Goal: Task Accomplishment & Management: Use online tool/utility

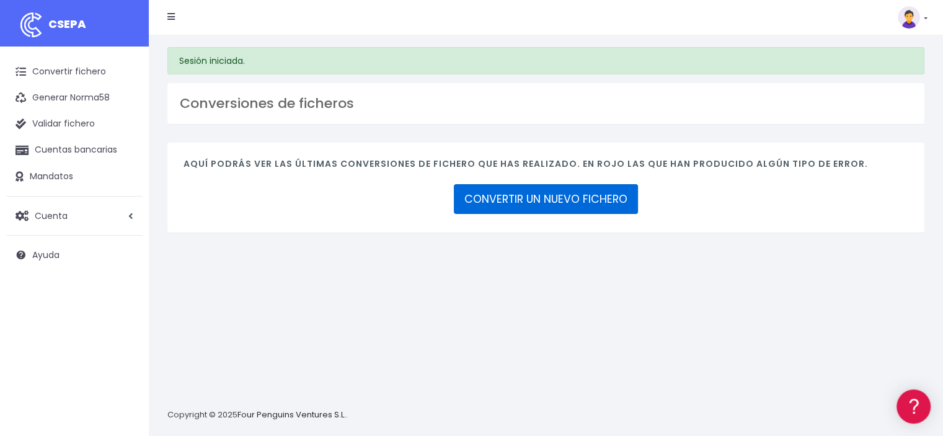
click at [491, 205] on link "CONVERTIR UN NUEVO FICHERO" at bounding box center [546, 199] width 184 height 30
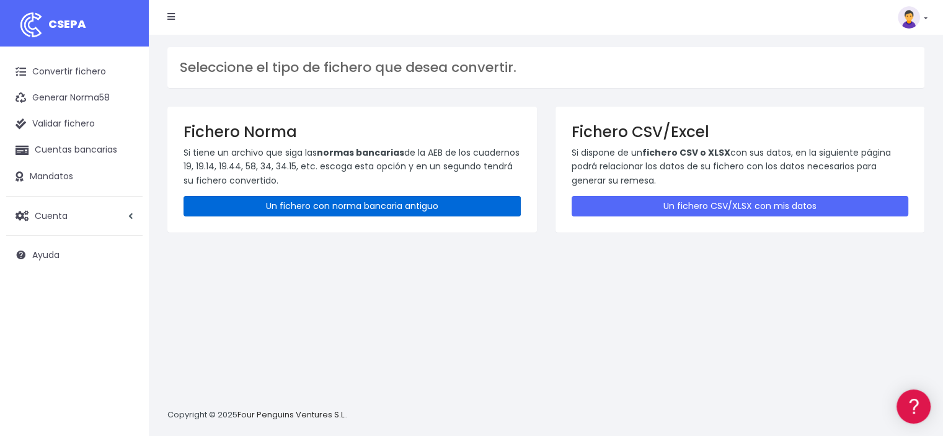
click at [427, 206] on link "Un fichero con norma bancaria antiguo" at bounding box center [352, 206] width 337 height 20
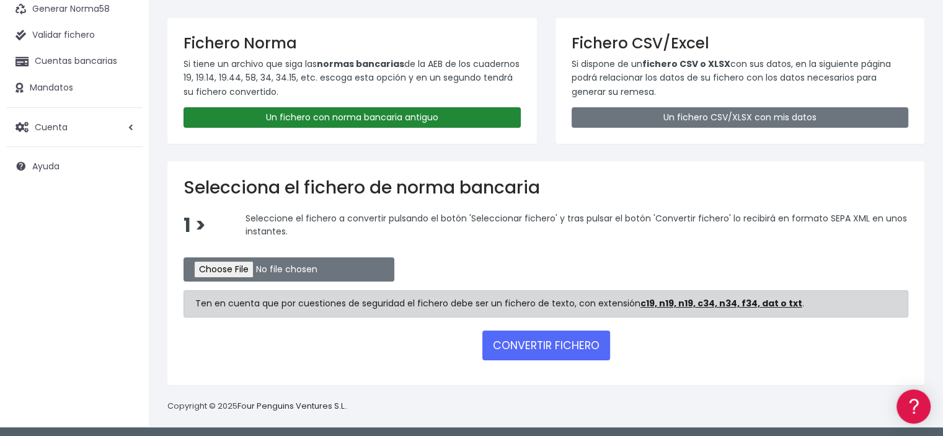
scroll to position [89, 0]
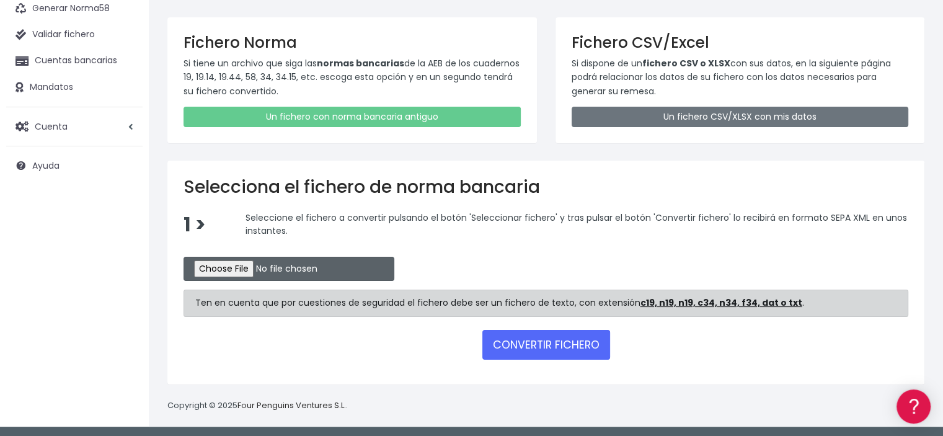
click at [265, 264] on input "file" at bounding box center [289, 269] width 211 height 24
type input "C:\fakepath\LISTADO.pdf"
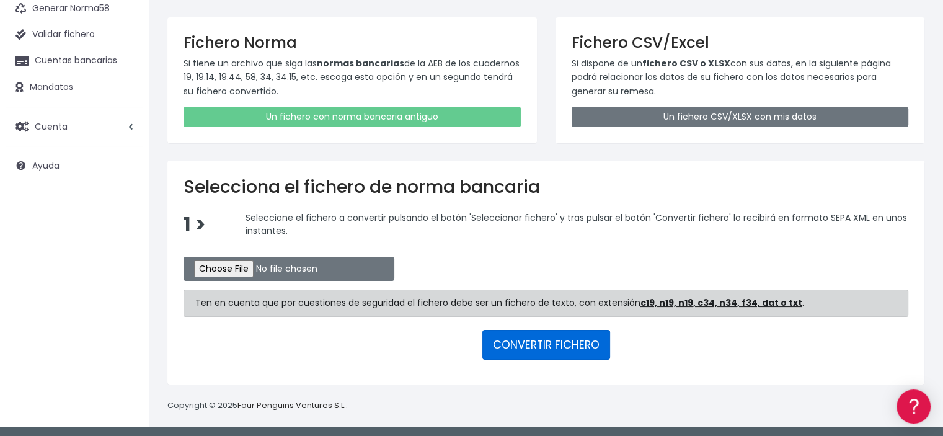
click at [496, 342] on button "CONVERTIR FICHERO" at bounding box center [546, 345] width 128 height 30
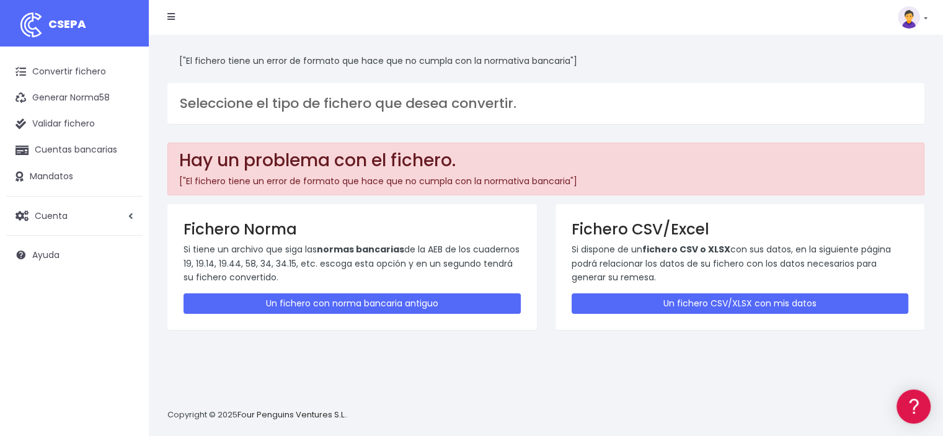
drag, startPoint x: 0, startPoint y: 0, endPoint x: 545, endPoint y: 300, distance: 621.9
click at [545, 300] on div "Fichero Norma Si tiene un archivo que siga las normas bancarias de la AEB de lo…" at bounding box center [546, 275] width 776 height 143
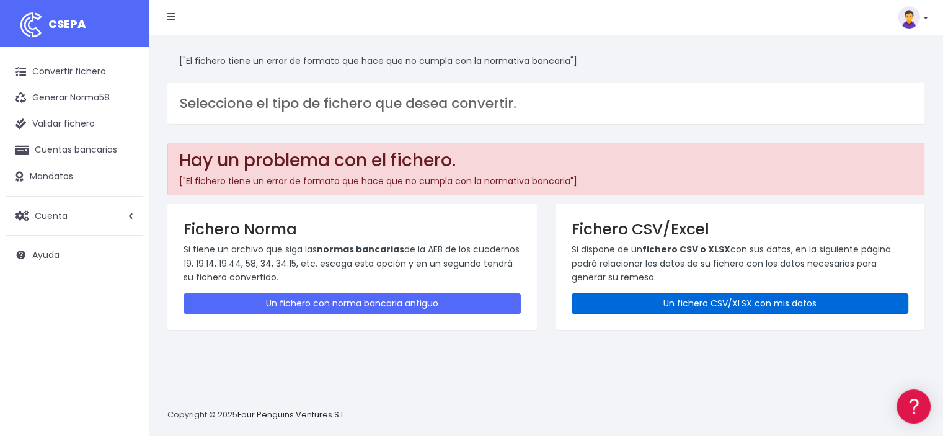
click at [632, 305] on link "Un fichero CSV/XLSX con mis datos" at bounding box center [740, 303] width 337 height 20
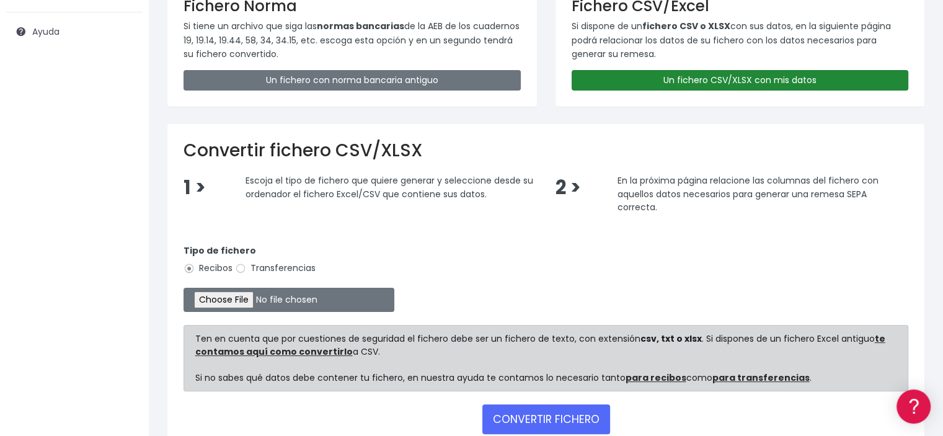
scroll to position [248, 0]
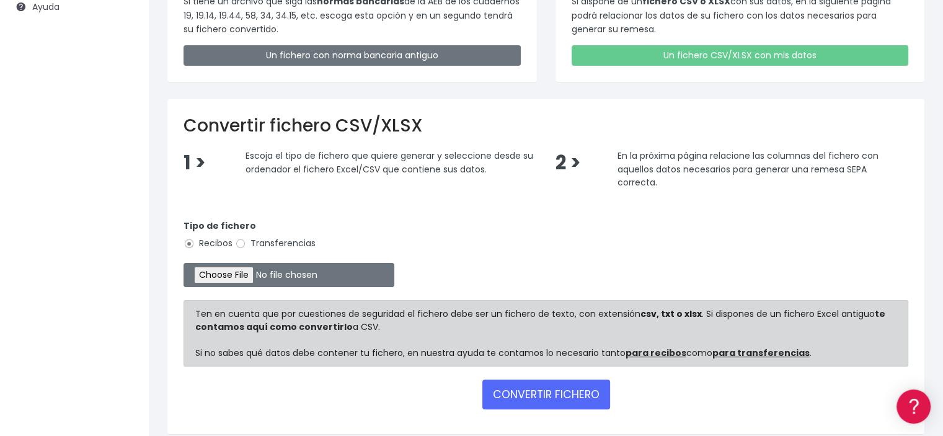
click at [305, 323] on link "te contamos aquí como convertirlo" at bounding box center [540, 320] width 690 height 25
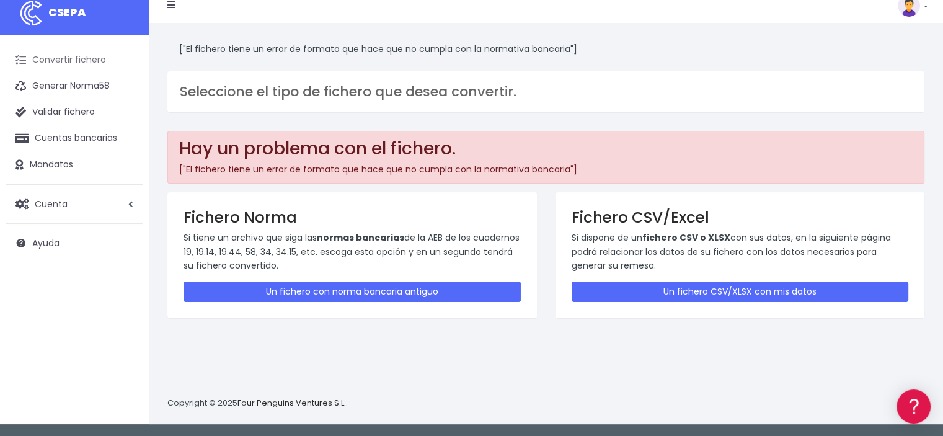
click at [74, 61] on link "Convertir fichero" at bounding box center [74, 60] width 136 height 26
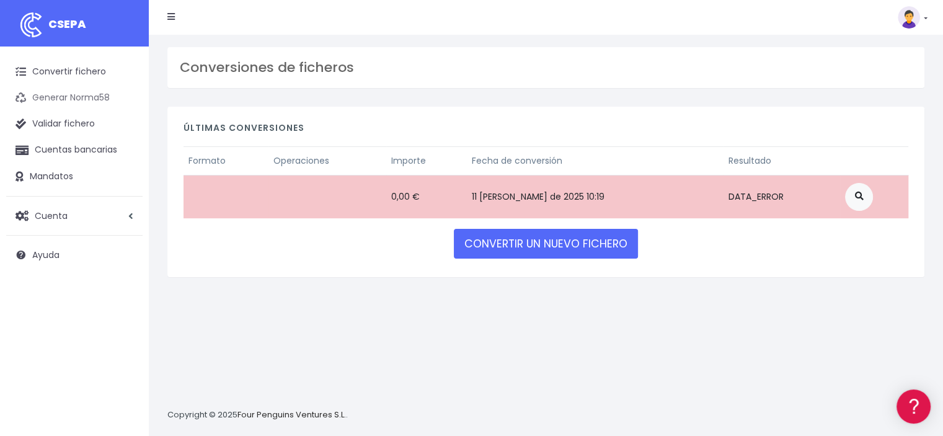
click at [87, 102] on link "Generar Norma58" at bounding box center [74, 98] width 136 height 26
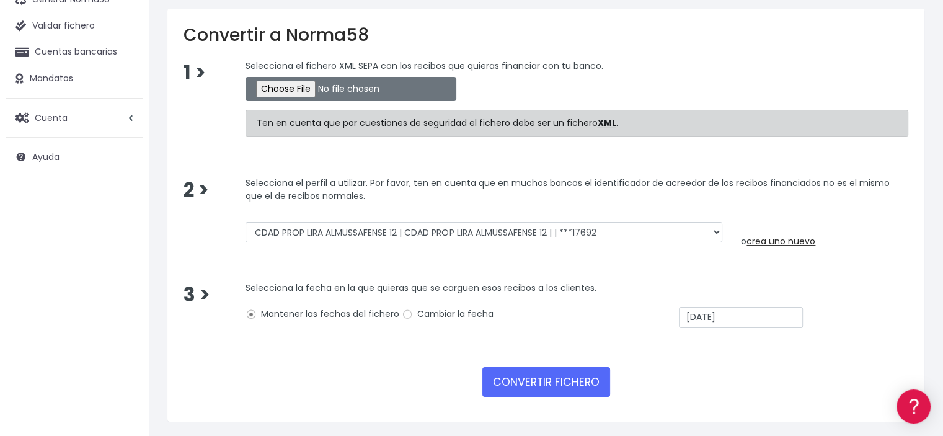
scroll to position [99, 0]
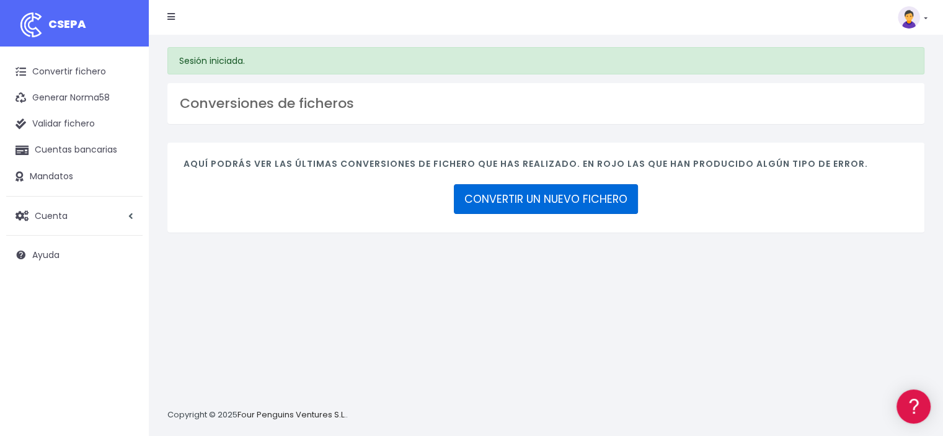
drag, startPoint x: 430, startPoint y: 204, endPoint x: 485, endPoint y: 210, distance: 54.9
click at [485, 210] on div "Aquí podrás ver las últimas conversiones de fichero que has realizado. En rojo …" at bounding box center [545, 188] width 757 height 90
click at [520, 196] on link "CONVERTIR UN NUEVO FICHERO" at bounding box center [546, 199] width 184 height 30
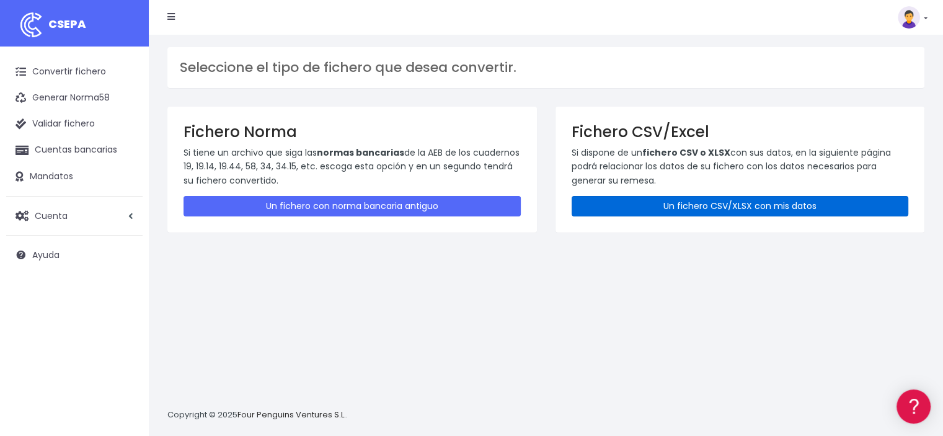
click at [589, 207] on link "Un fichero CSV/XLSX con mis datos" at bounding box center [740, 206] width 337 height 20
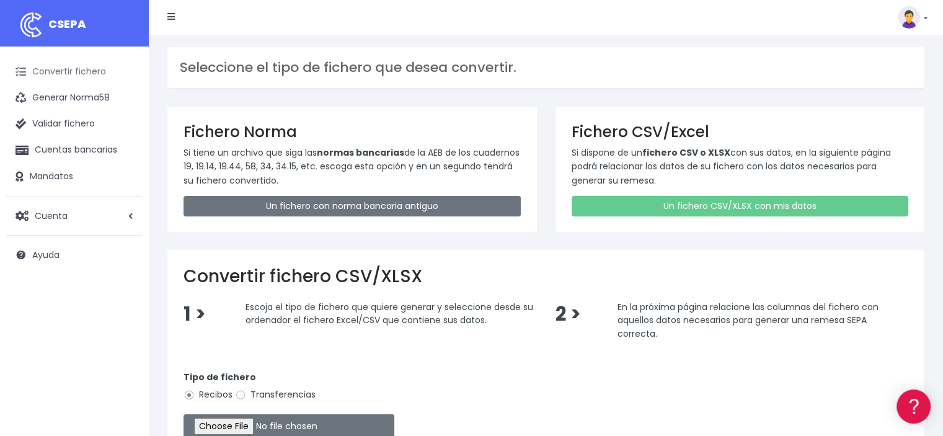
click at [28, 69] on link "Convertir fichero" at bounding box center [74, 72] width 136 height 26
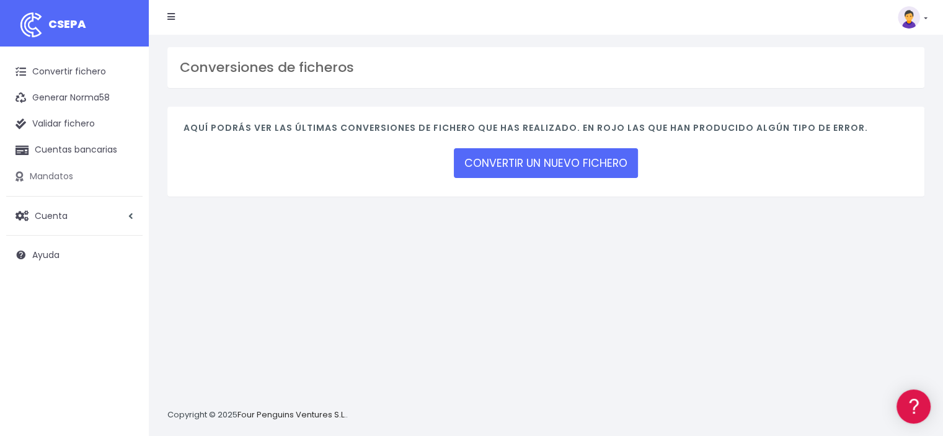
click at [48, 174] on link "Mandatos" at bounding box center [74, 177] width 136 height 26
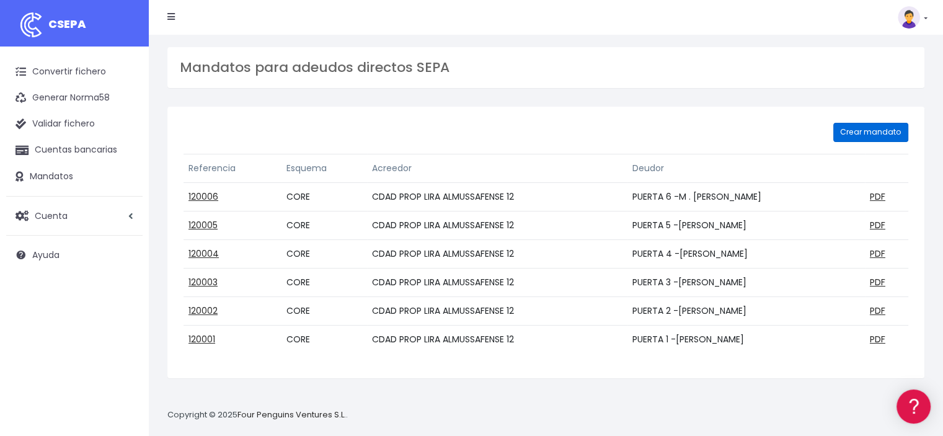
click at [867, 130] on link "Crear mandato" at bounding box center [870, 132] width 75 height 19
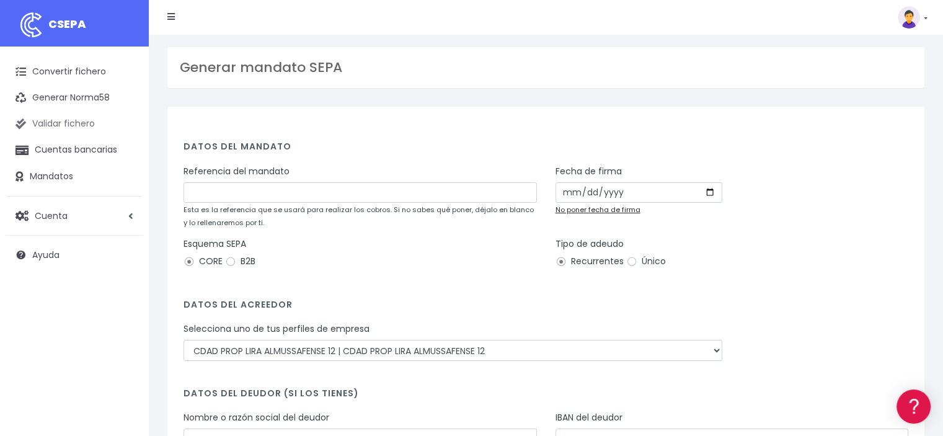
click at [65, 128] on link "Validar fichero" at bounding box center [74, 124] width 136 height 26
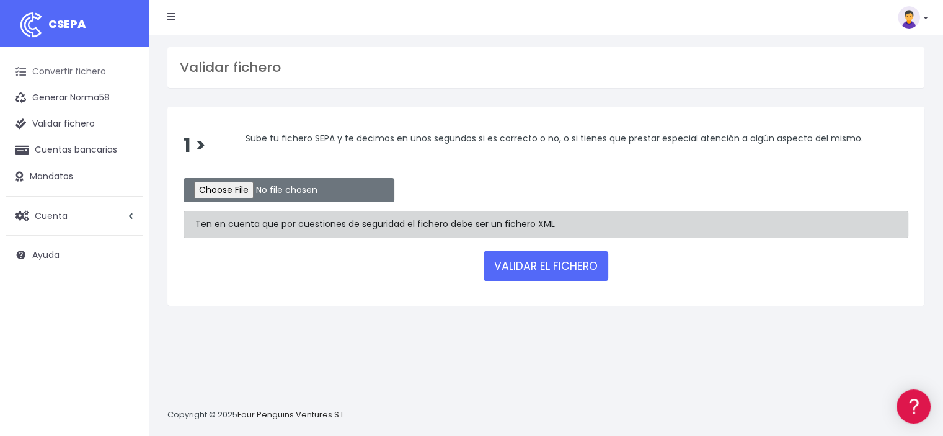
click at [43, 68] on link "Convertir fichero" at bounding box center [74, 72] width 136 height 26
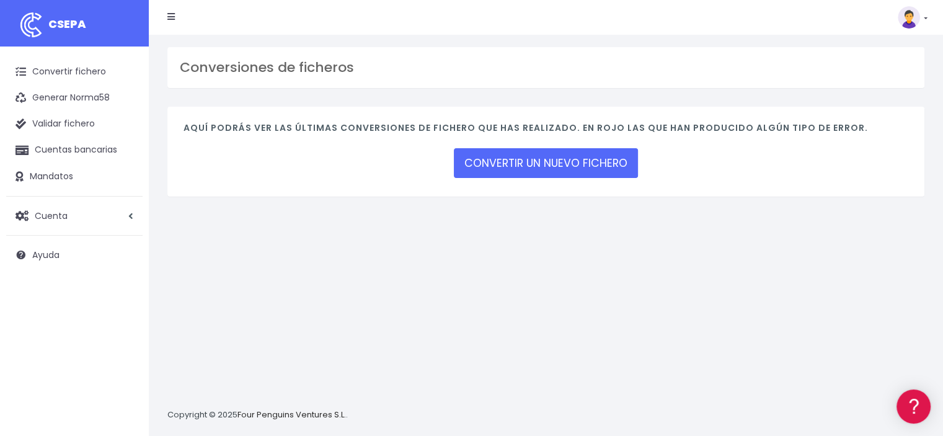
click at [168, 17] on icon at bounding box center [170, 16] width 7 height 9
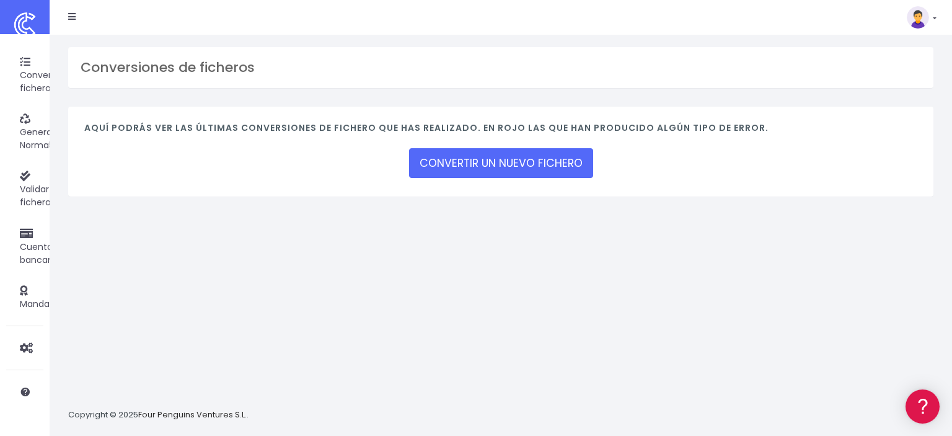
click at [25, 25] on img at bounding box center [24, 24] width 31 height 31
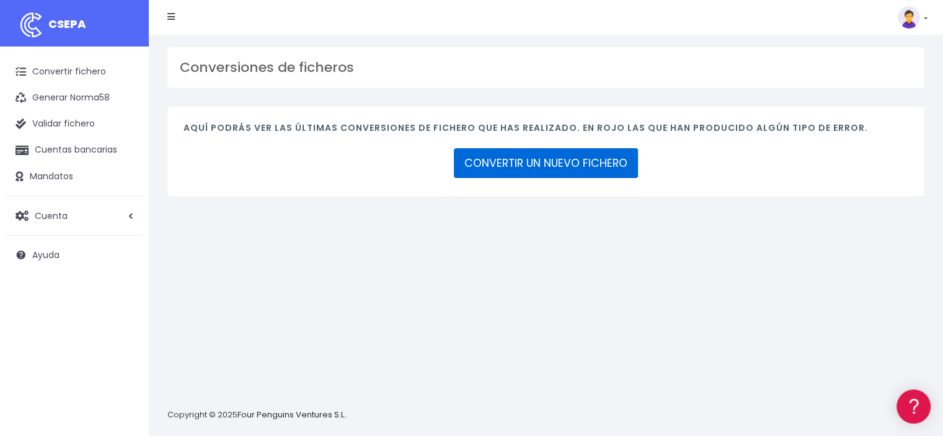
click at [495, 156] on link "CONVERTIR UN NUEVO FICHERO" at bounding box center [546, 163] width 184 height 30
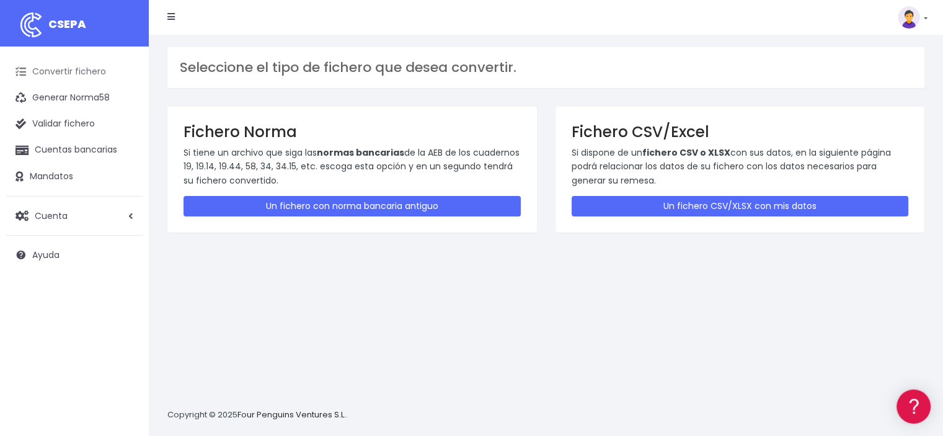
click at [22, 72] on icon at bounding box center [21, 72] width 11 height 14
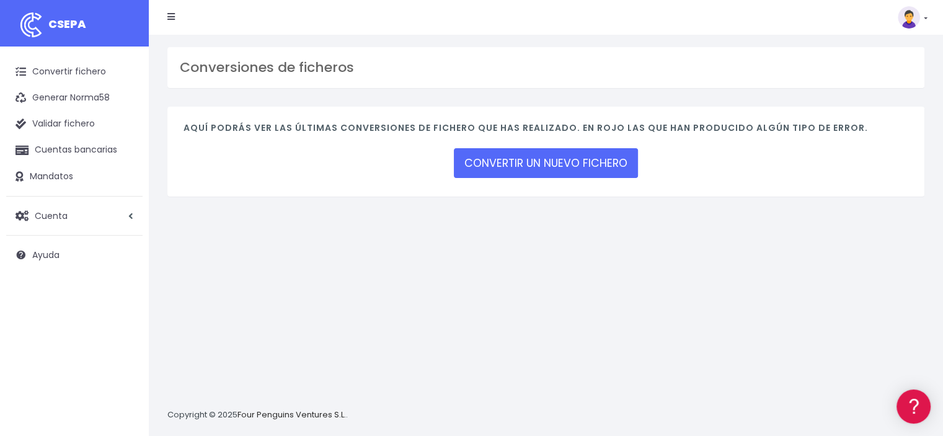
click at [169, 17] on icon at bounding box center [170, 16] width 7 height 9
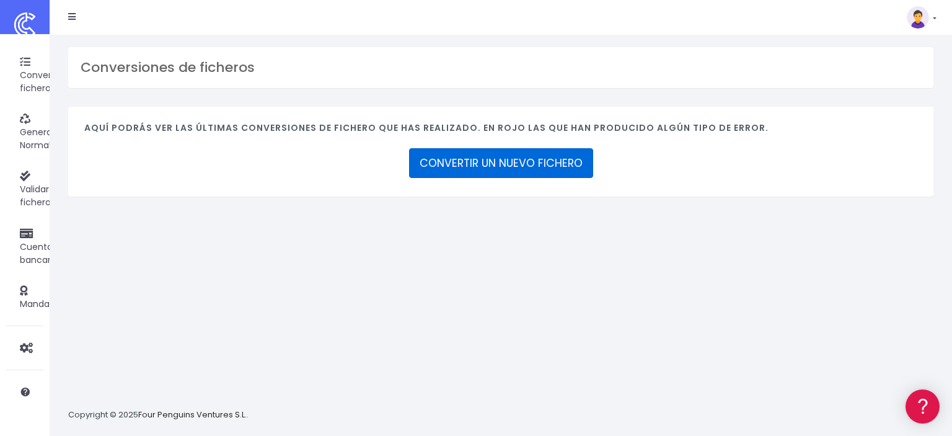
click at [455, 153] on link "CONVERTIR UN NUEVO FICHERO" at bounding box center [501, 163] width 184 height 30
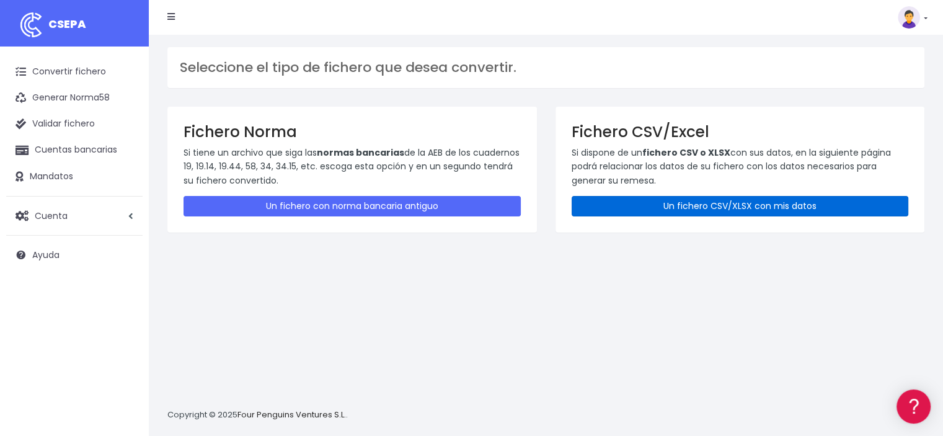
click at [648, 209] on link "Un fichero CSV/XLSX con mis datos" at bounding box center [740, 206] width 337 height 20
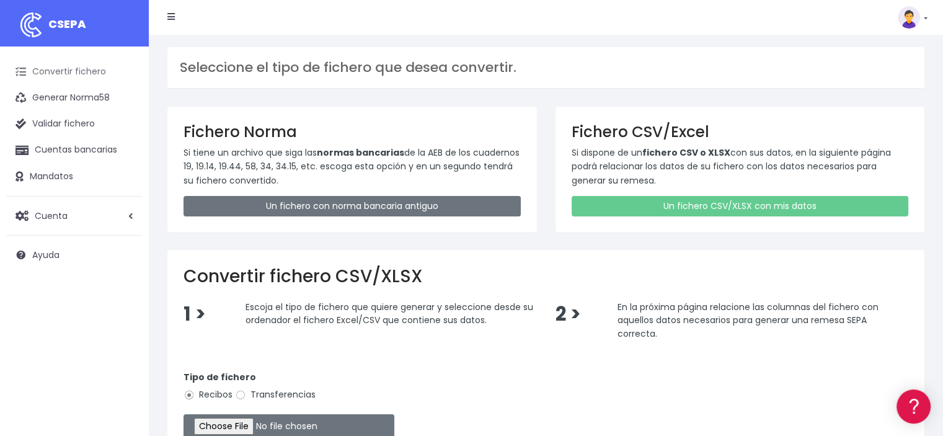
click at [28, 66] on link "Convertir fichero" at bounding box center [74, 72] width 136 height 26
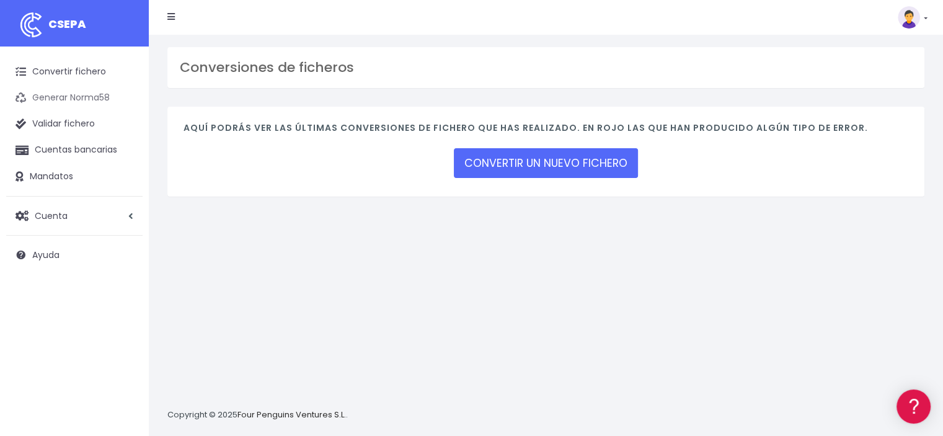
click at [27, 94] on link "Generar Norma58" at bounding box center [74, 98] width 136 height 26
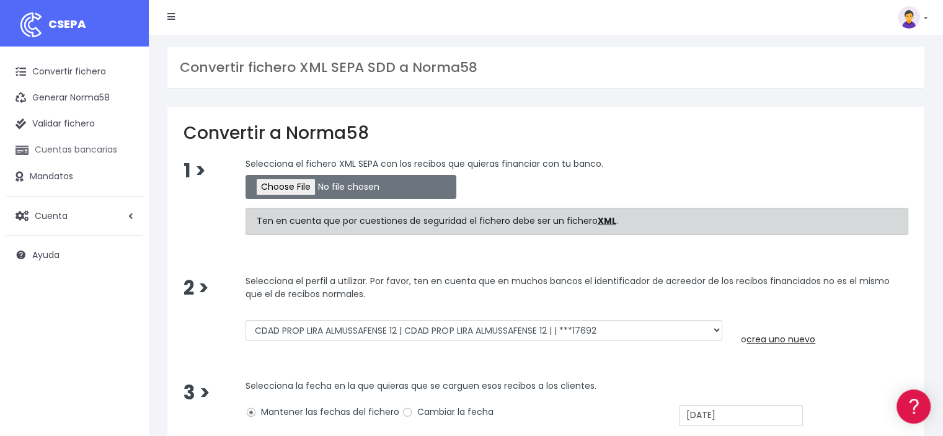
click at [62, 149] on link "Cuentas bancarias" at bounding box center [74, 150] width 136 height 26
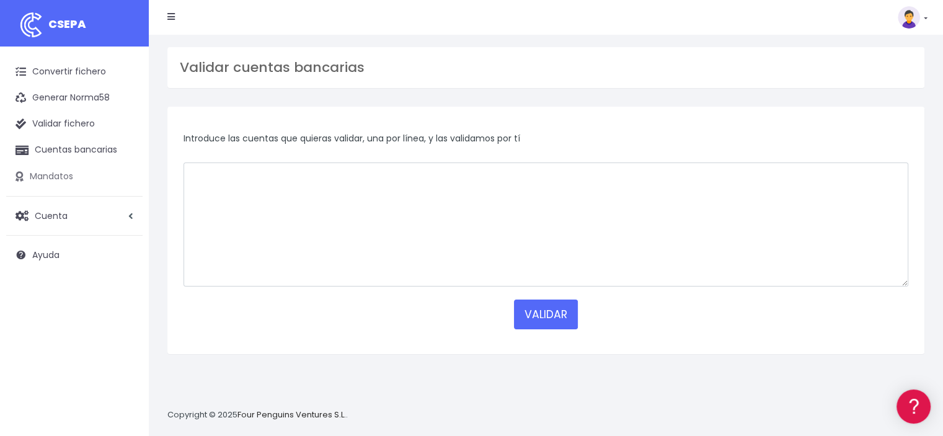
click at [37, 178] on link "Mandatos" at bounding box center [74, 177] width 136 height 26
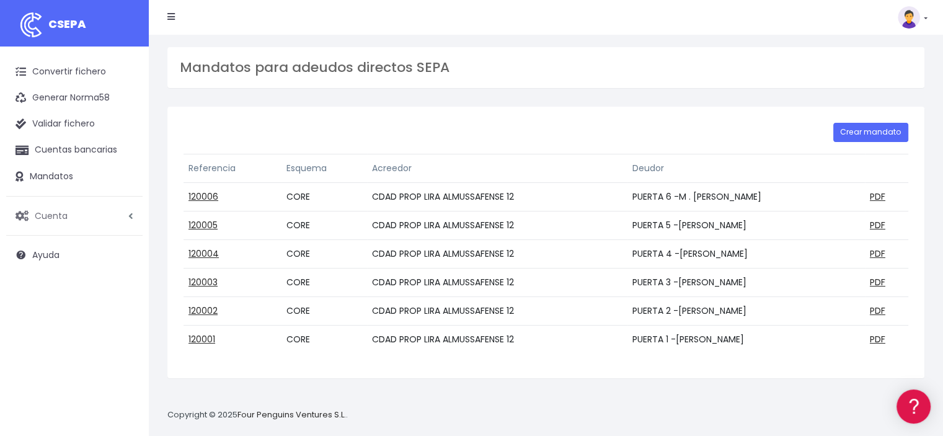
click at [31, 213] on link "Cuenta" at bounding box center [74, 216] width 136 height 26
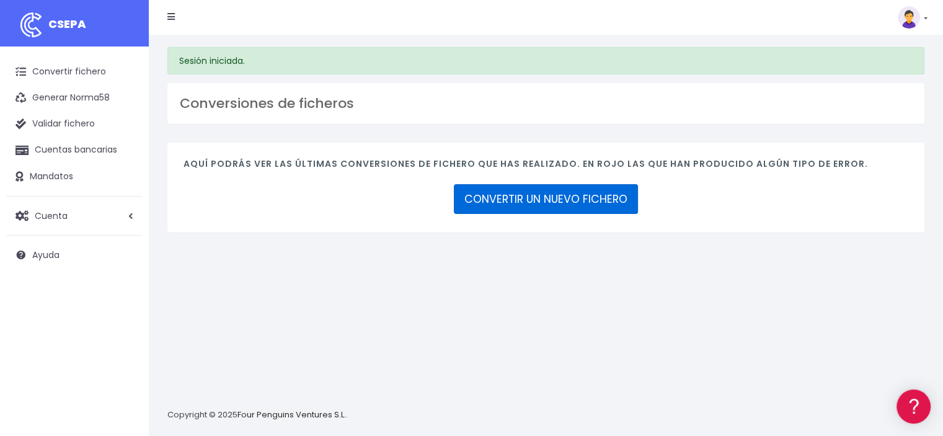
click at [535, 193] on link "CONVERTIR UN NUEVO FICHERO" at bounding box center [546, 199] width 184 height 30
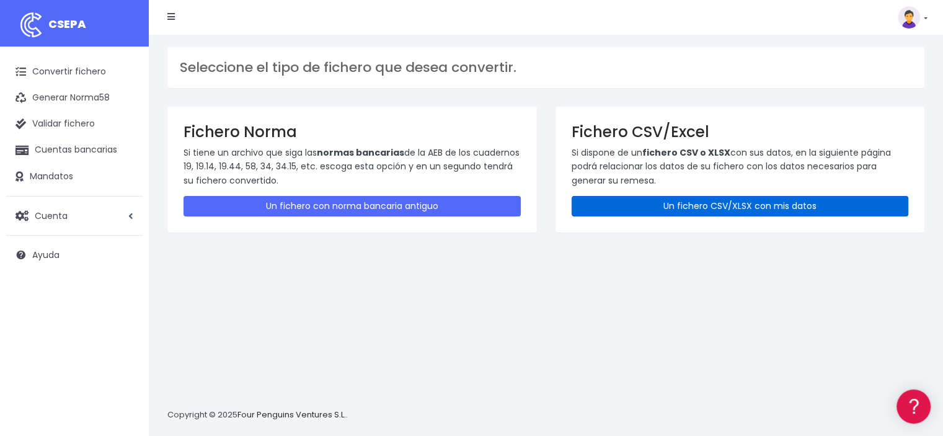
click at [596, 207] on link "Un fichero CSV/XLSX con mis datos" at bounding box center [740, 206] width 337 height 20
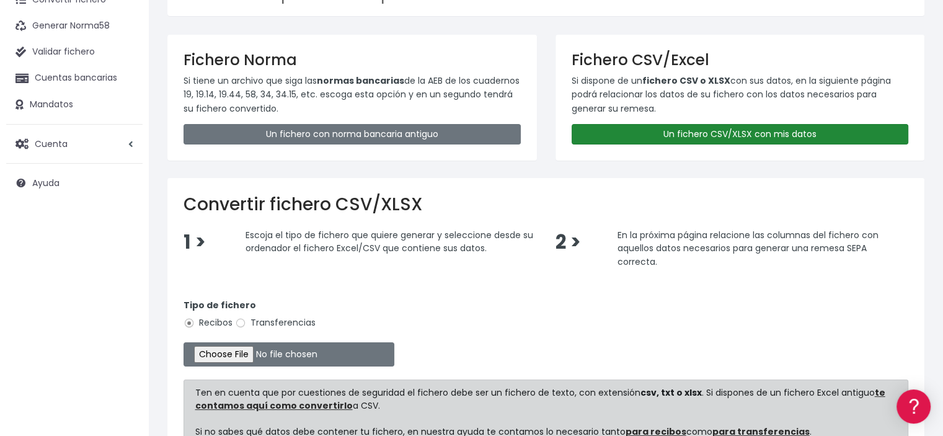
scroll to position [74, 0]
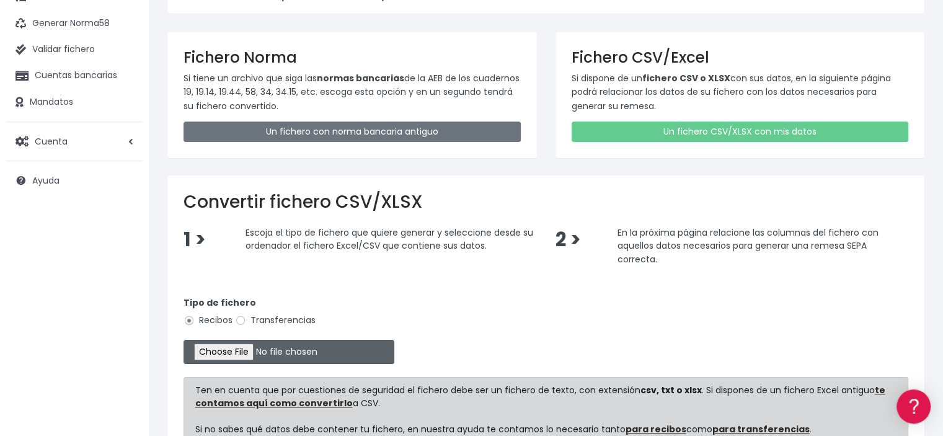
click at [233, 353] on input "file" at bounding box center [289, 352] width 211 height 24
type input "C:\fakepath\LISTADO.xlsx"
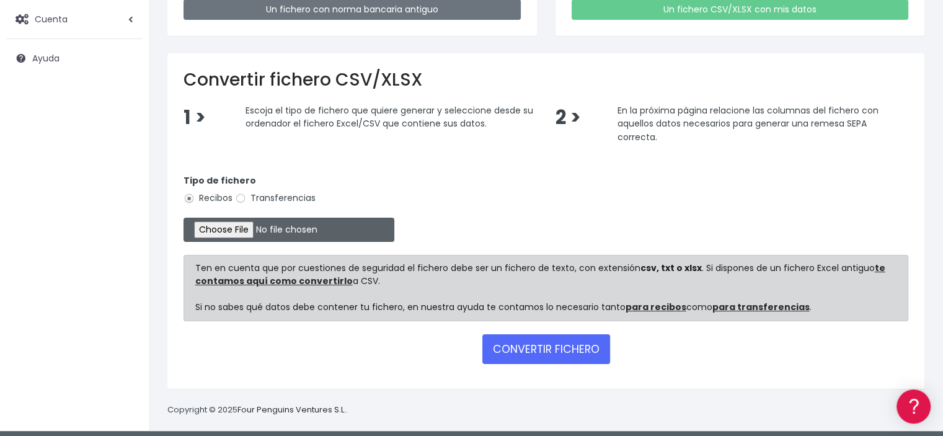
scroll to position [201, 0]
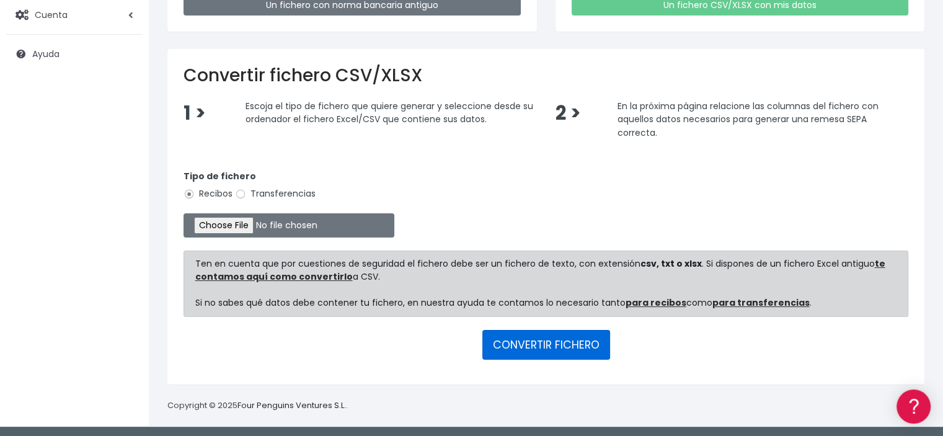
click at [553, 340] on button "CONVERTIR FICHERO" at bounding box center [546, 345] width 128 height 30
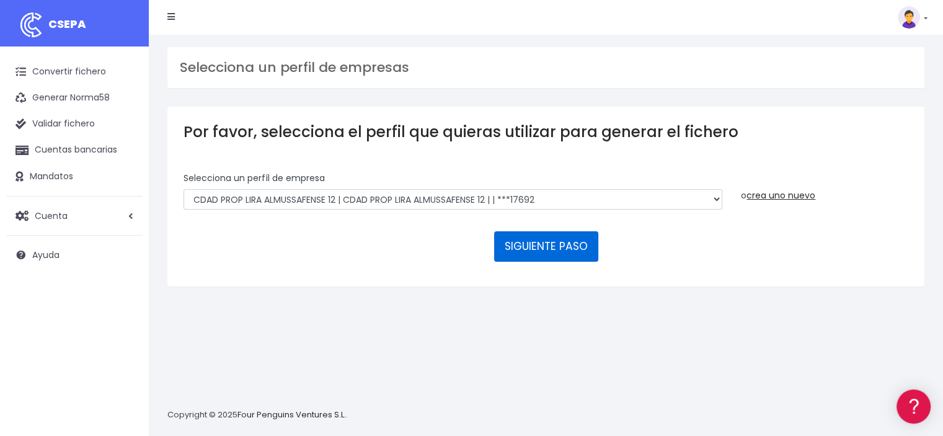
click at [559, 252] on button "SIGUIENTE PASO" at bounding box center [546, 246] width 104 height 30
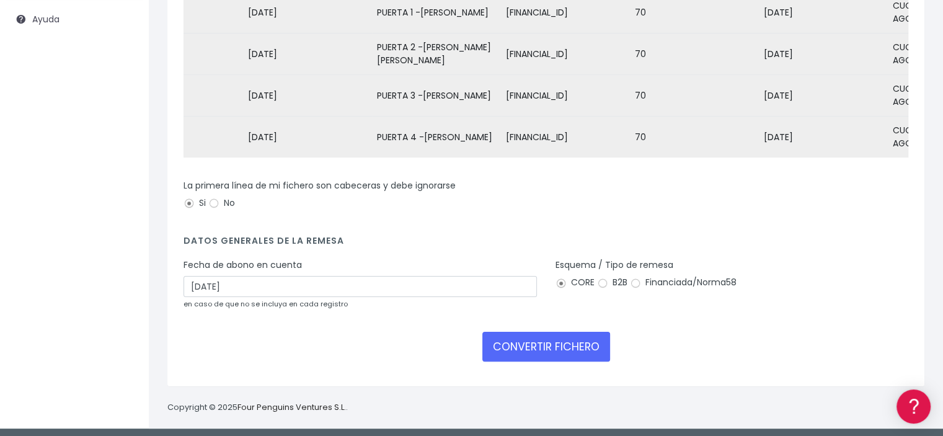
scroll to position [247, 0]
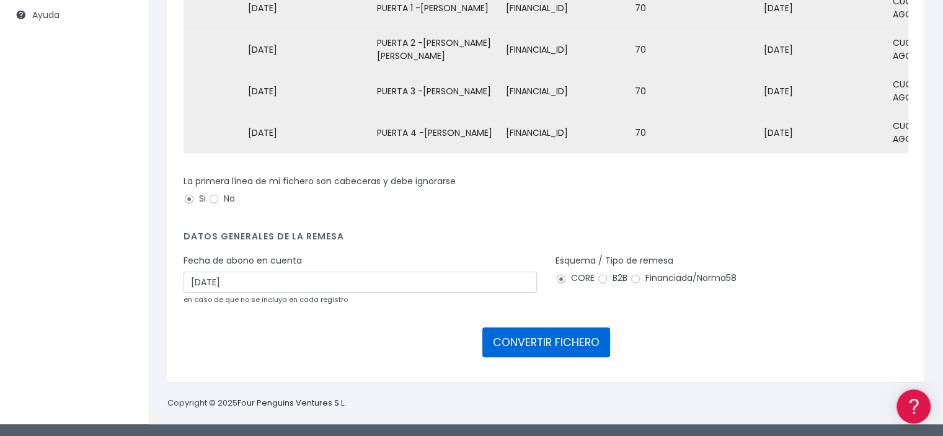
click at [520, 335] on button "CONVERTIR FICHERO" at bounding box center [546, 342] width 128 height 30
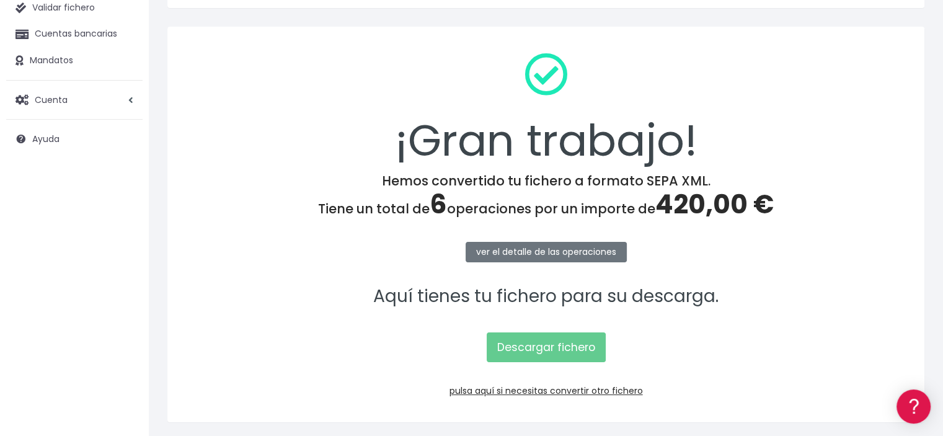
scroll to position [118, 0]
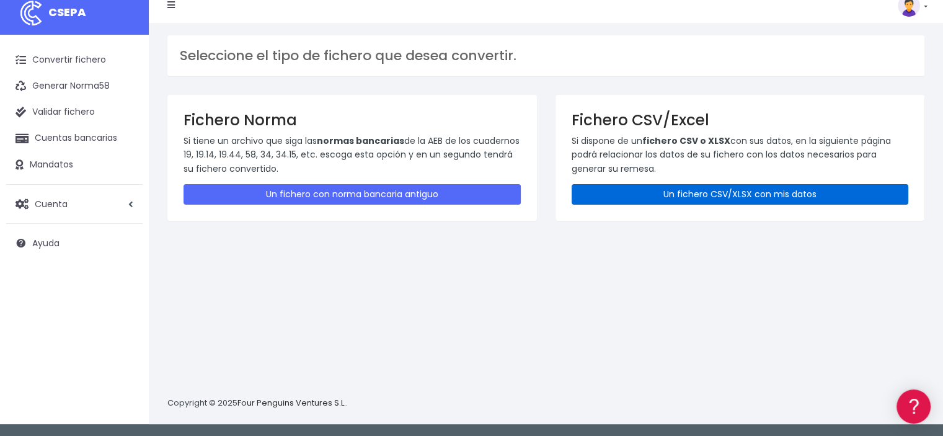
click at [740, 195] on link "Un fichero CSV/XLSX con mis datos" at bounding box center [740, 194] width 337 height 20
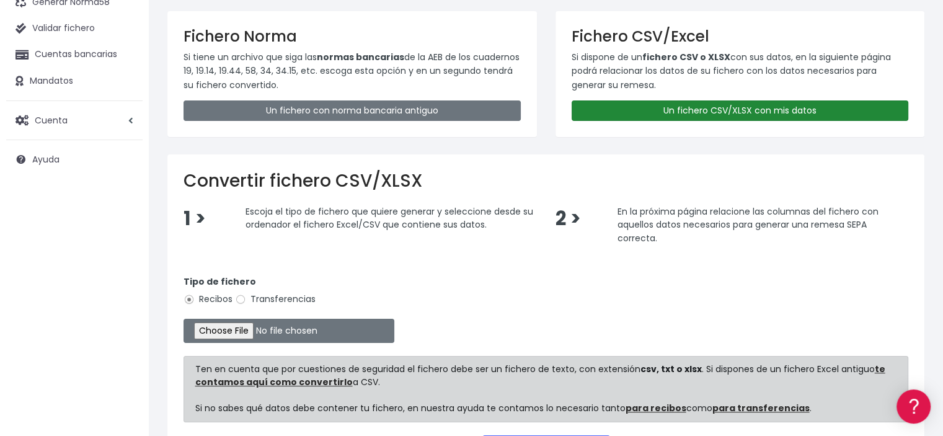
scroll to position [97, 0]
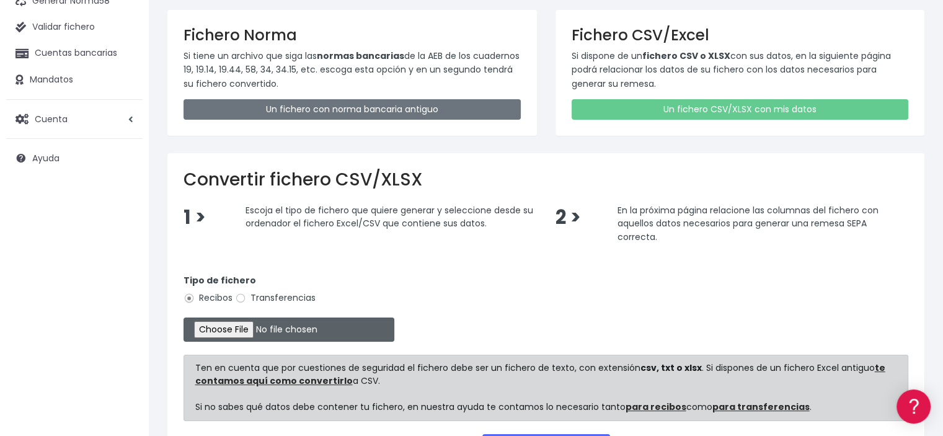
click at [251, 329] on input "file" at bounding box center [289, 329] width 211 height 24
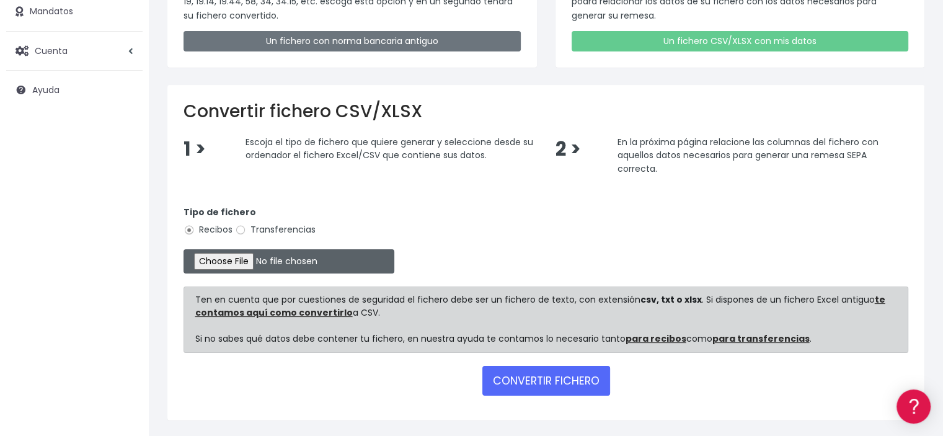
scroll to position [174, 0]
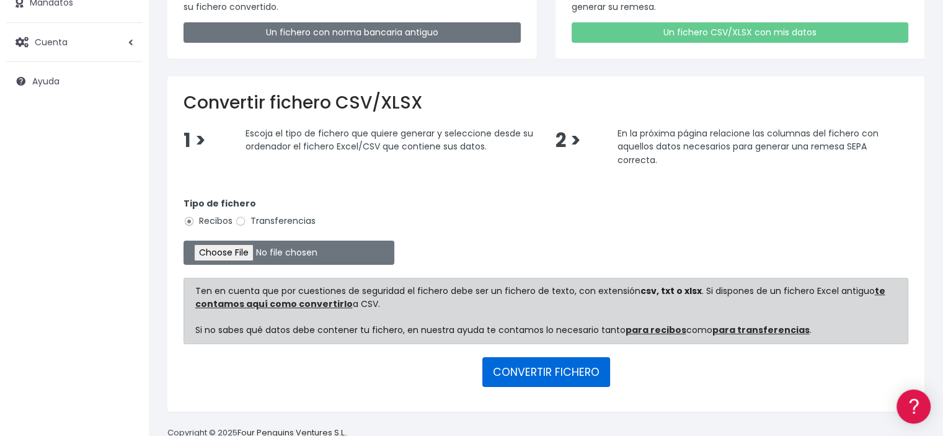
click at [543, 373] on button "CONVERTIR FICHERO" at bounding box center [546, 372] width 128 height 30
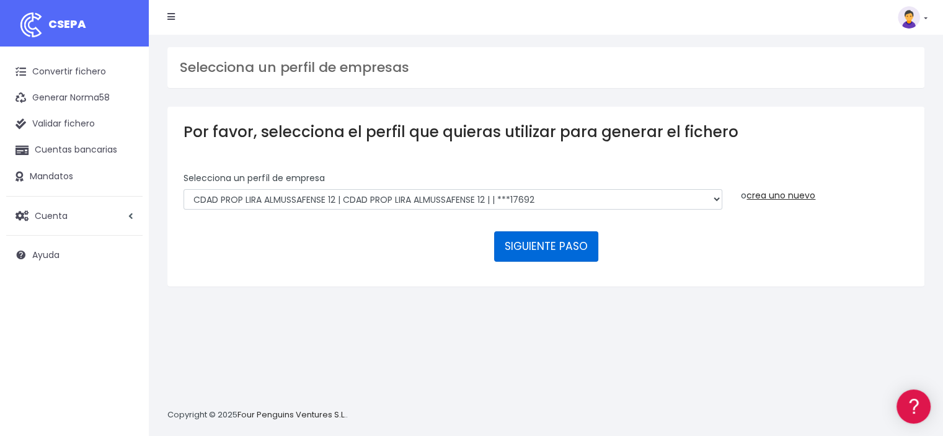
click at [553, 254] on button "SIGUIENTE PASO" at bounding box center [546, 246] width 104 height 30
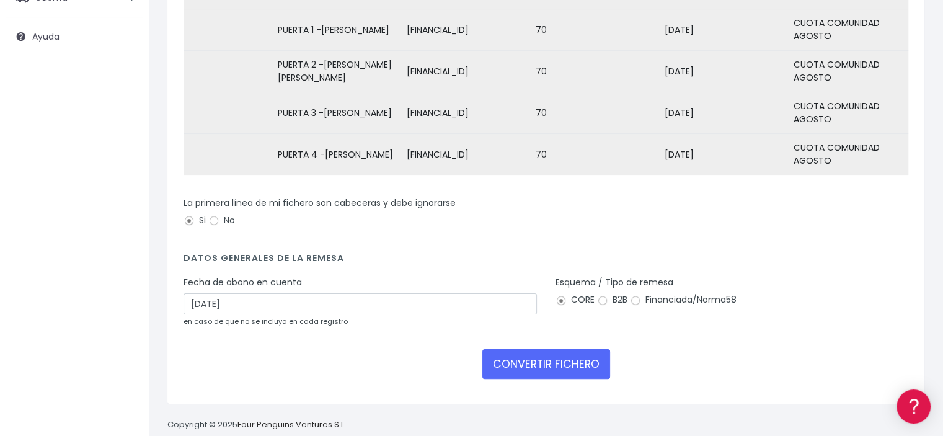
scroll to position [220, 0]
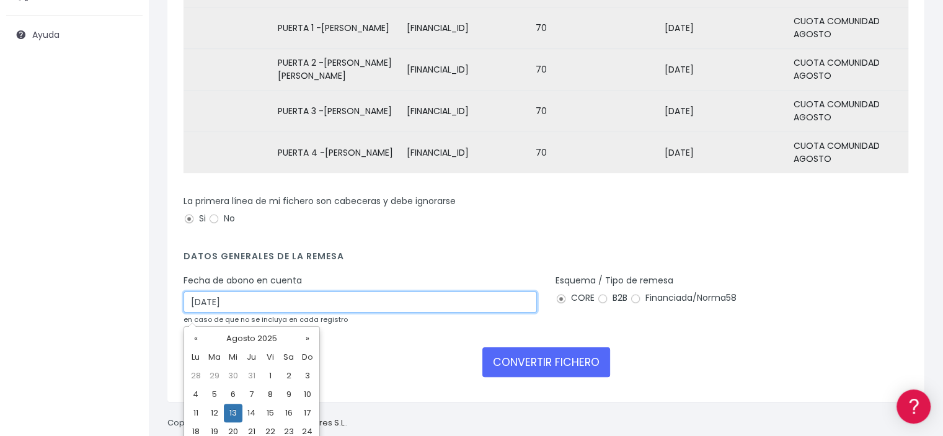
click at [198, 309] on input "13/08/2025" at bounding box center [360, 301] width 353 height 21
type input "18/08/2025"
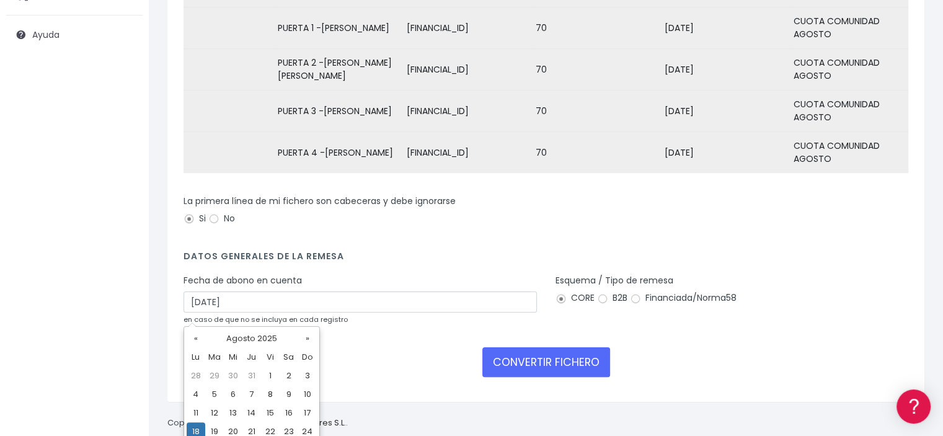
click at [817, 334] on div "Esquema / Tipo de remesa CORE B2B Financiada/Norma58" at bounding box center [732, 304] width 372 height 60
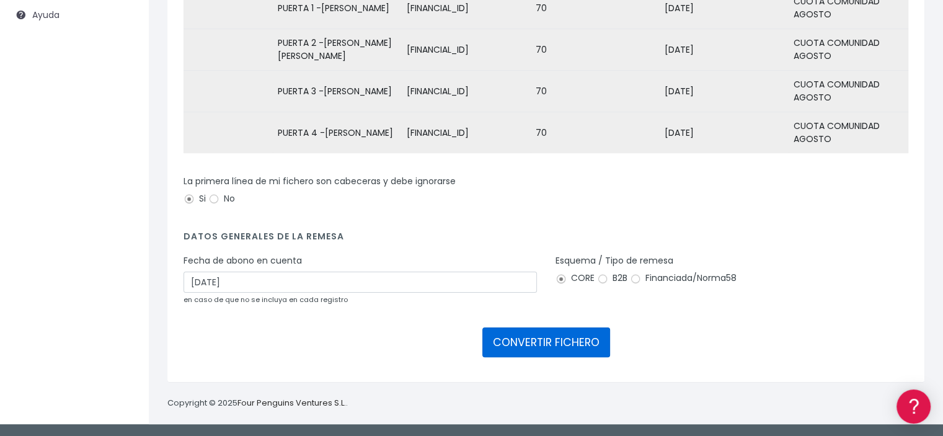
click at [567, 338] on button "CONVERTIR FICHERO" at bounding box center [546, 342] width 128 height 30
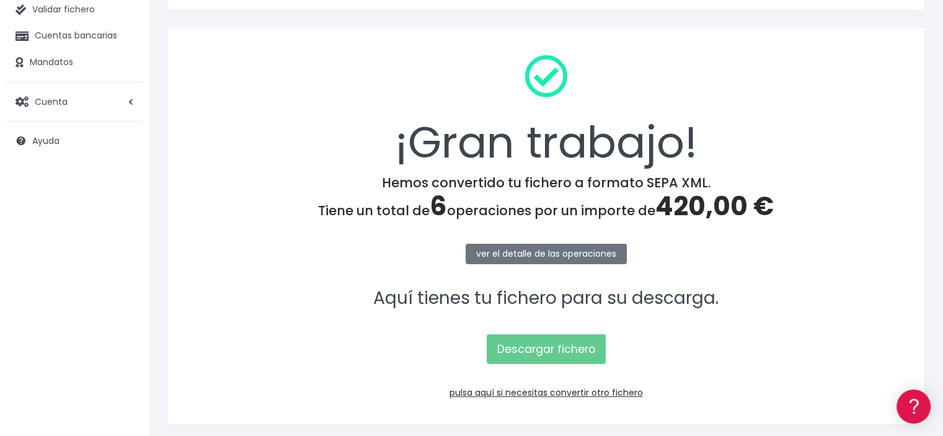
scroll to position [134, 0]
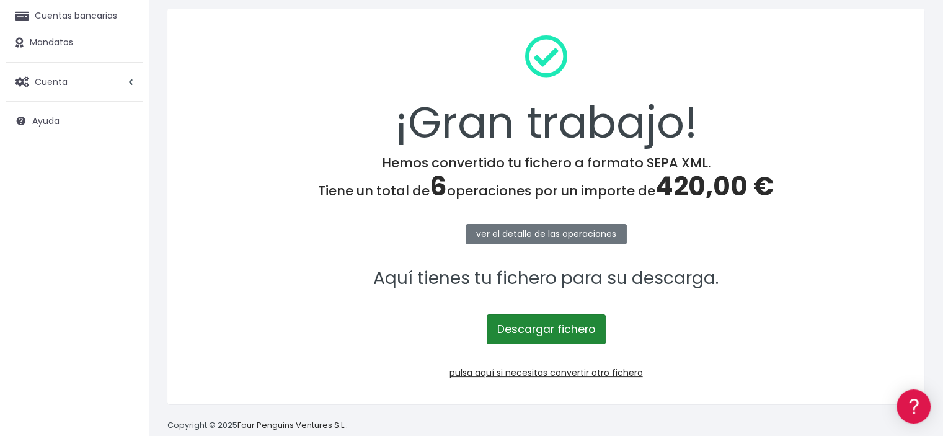
click at [571, 327] on link "Descargar fichero" at bounding box center [546, 329] width 119 height 30
